Goal: Transaction & Acquisition: Purchase product/service

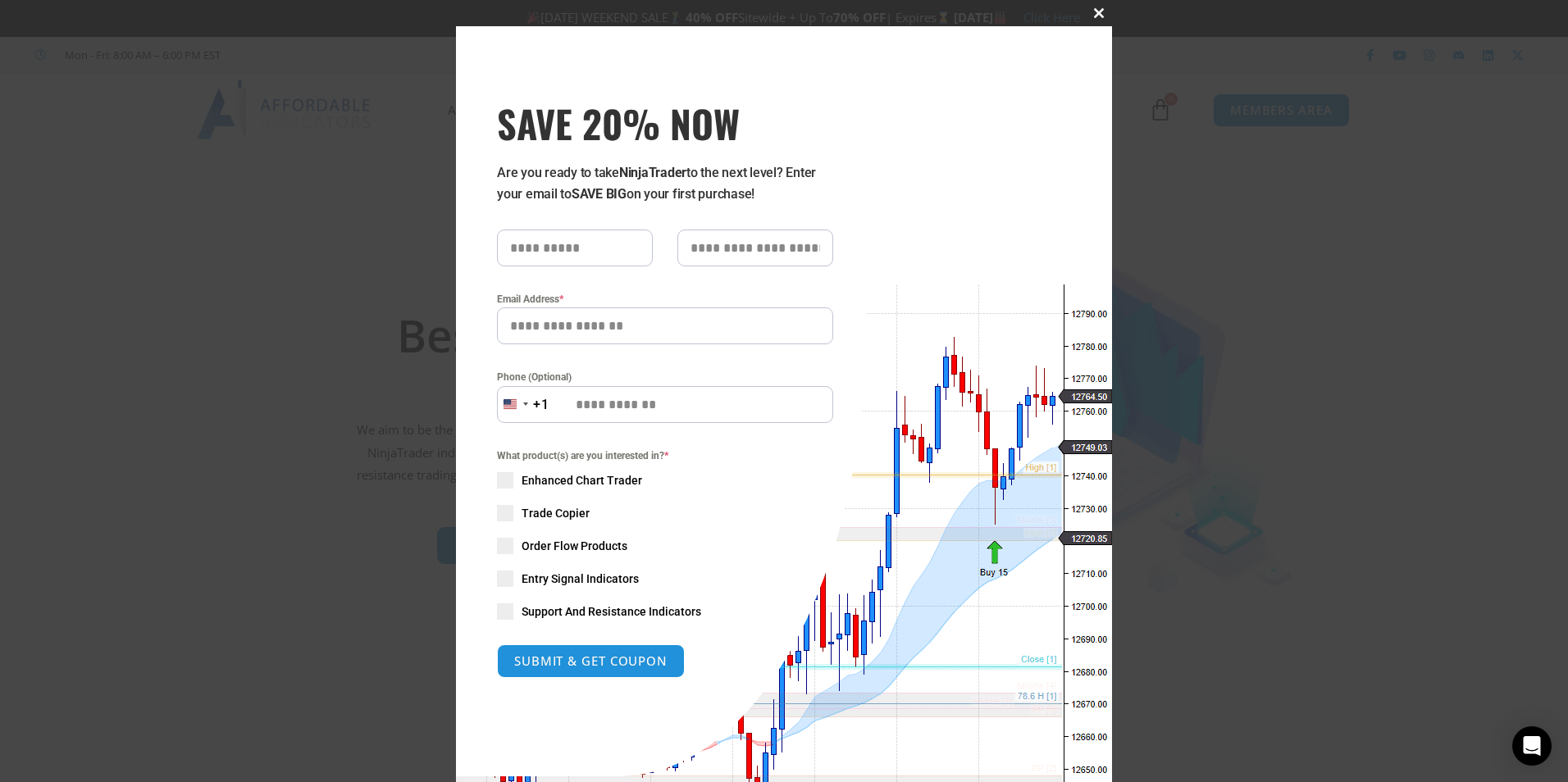
click at [1094, 14] on span at bounding box center [1099, 12] width 27 height 10
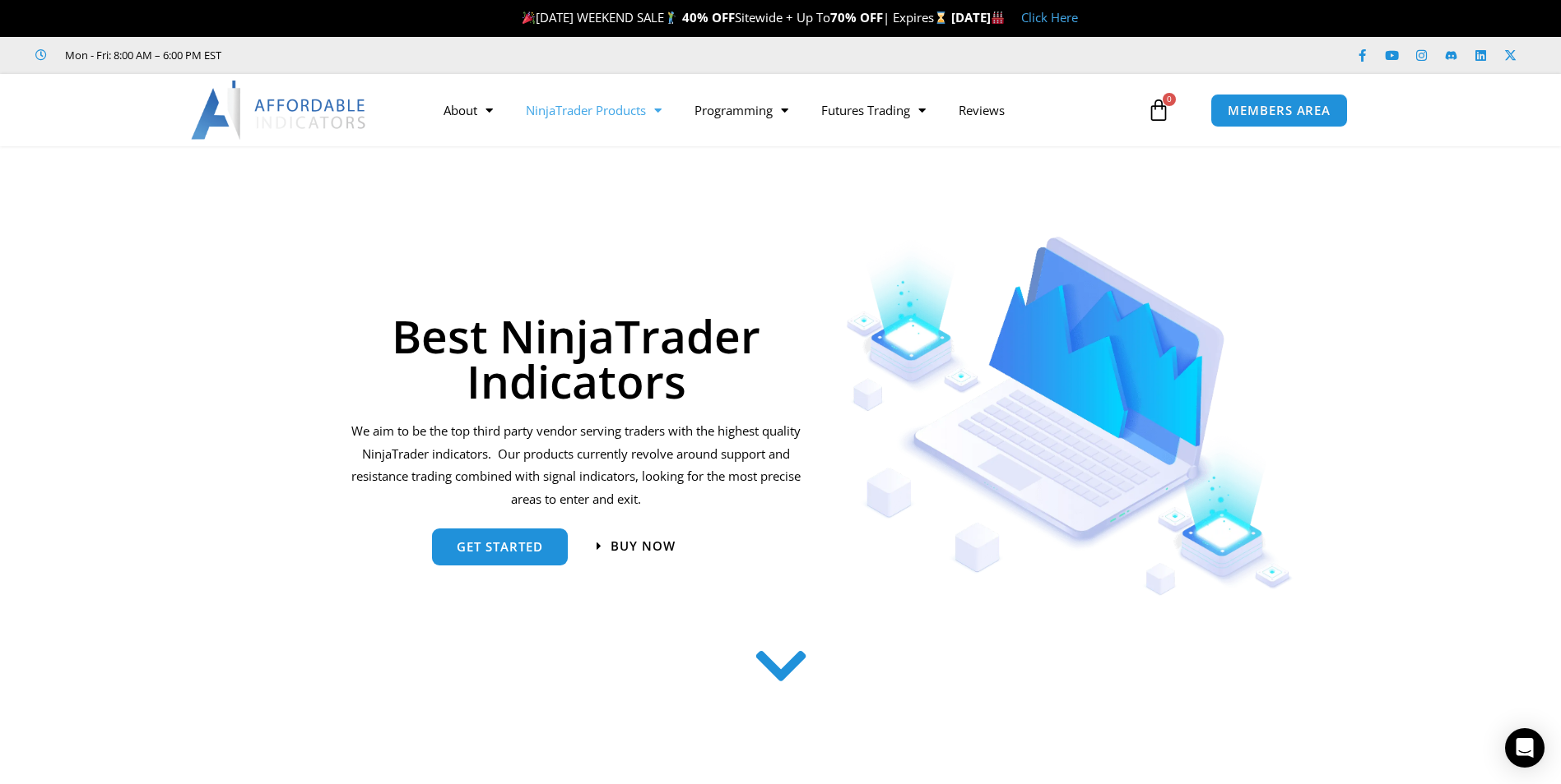
click at [661, 113] on span "Menu" at bounding box center [654, 110] width 16 height 28
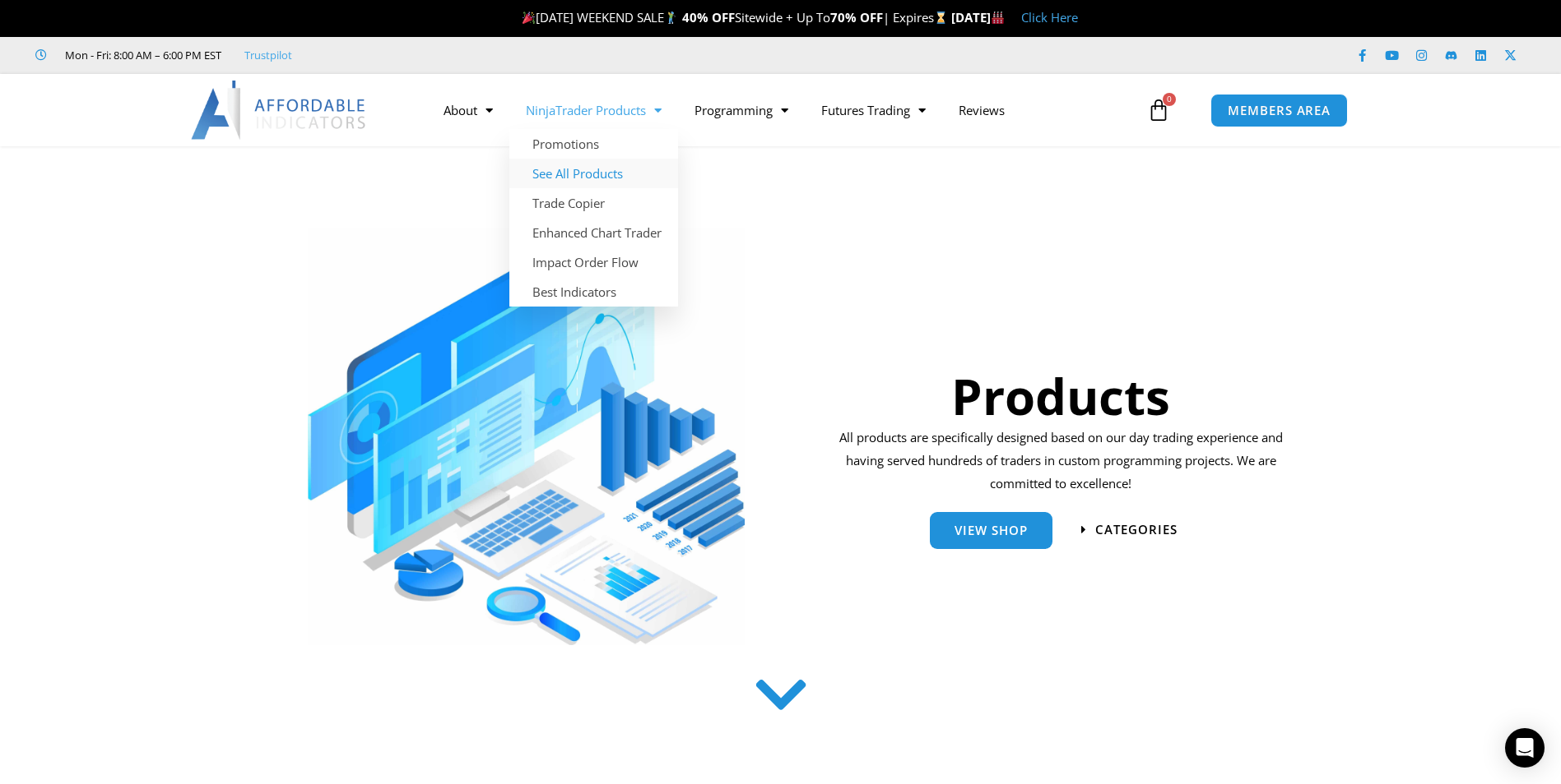
click at [605, 169] on link "See All Products" at bounding box center [594, 173] width 169 height 29
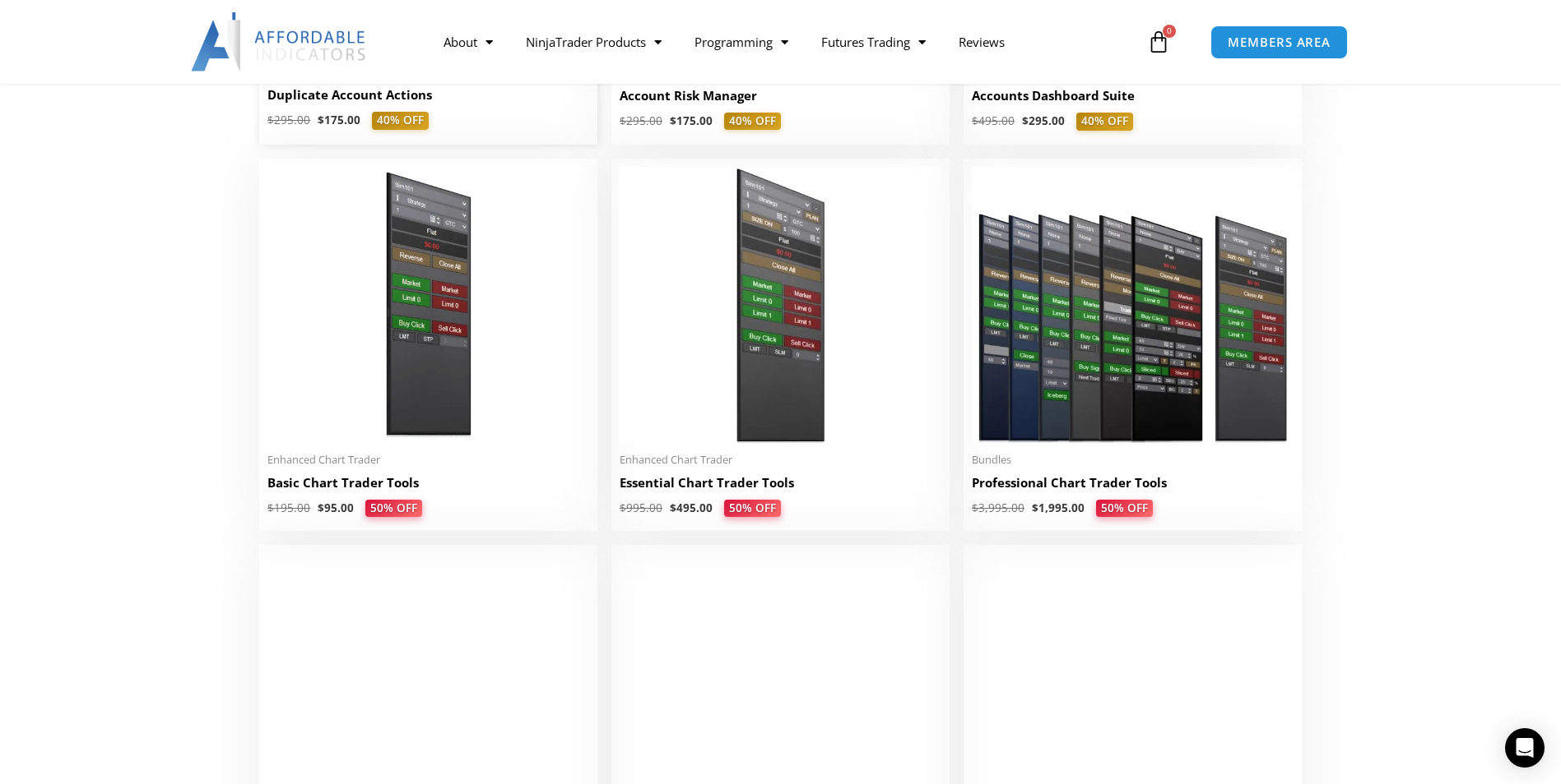
scroll to position [740, 0]
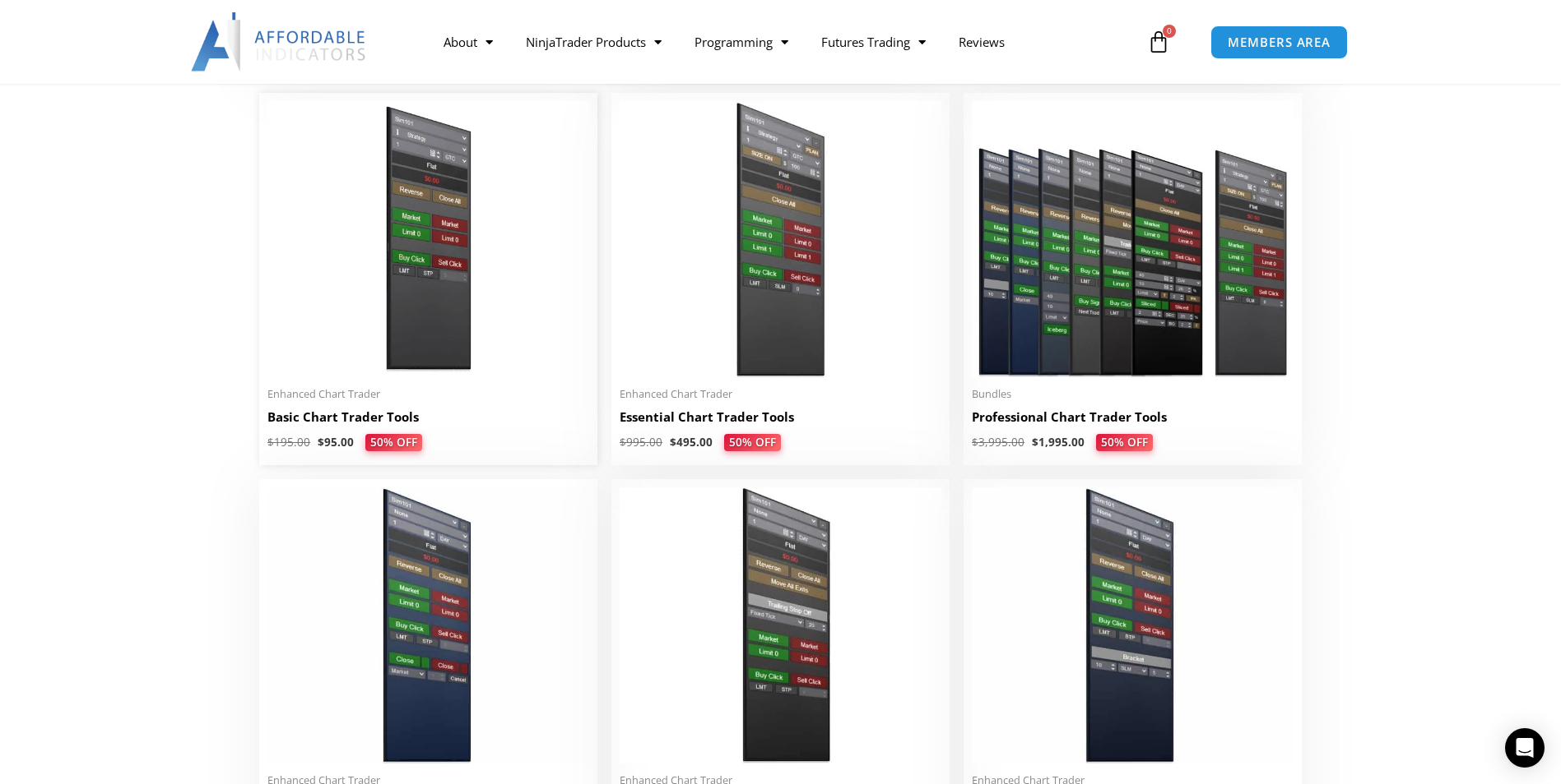
click at [428, 265] on img at bounding box center [428, 239] width 321 height 276
